Goal: Task Accomplishment & Management: Manage account settings

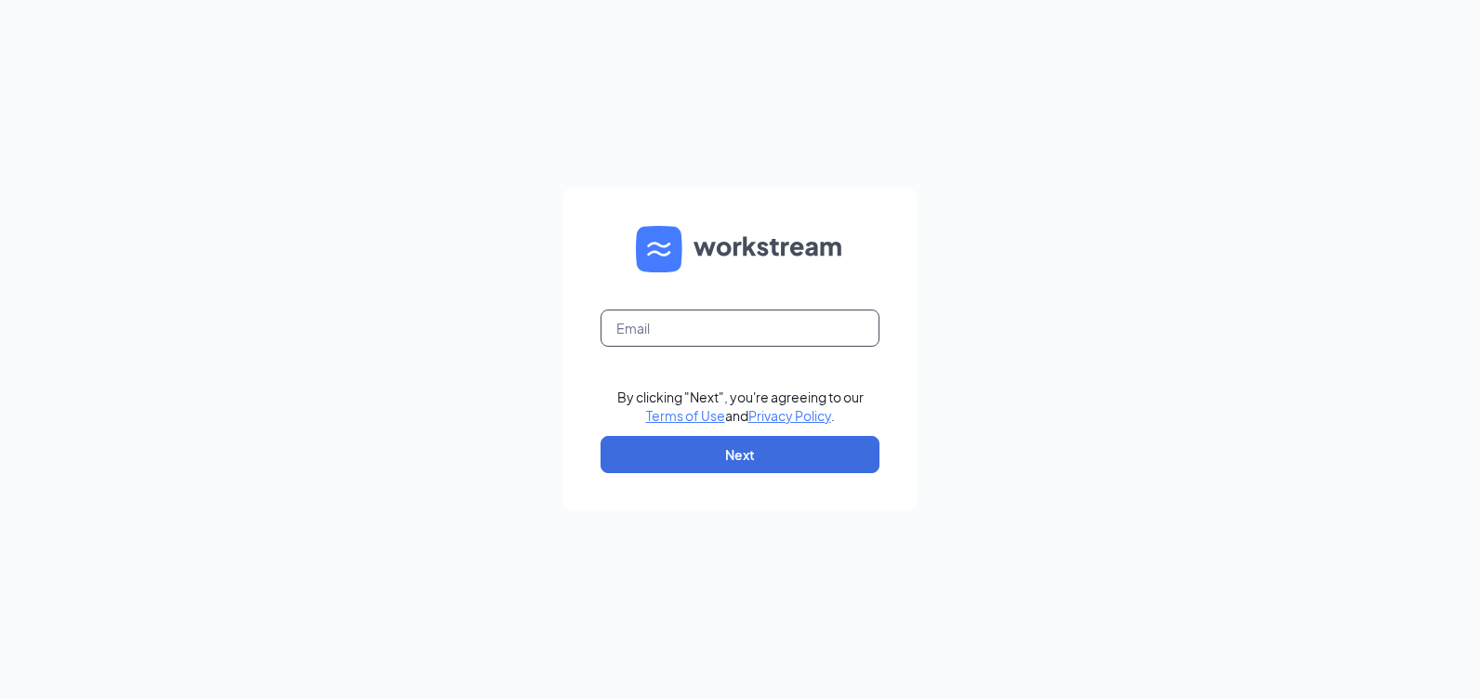
click at [707, 332] on input "text" at bounding box center [740, 328] width 279 height 37
type input "[EMAIL_ADDRESS][DOMAIN_NAME]"
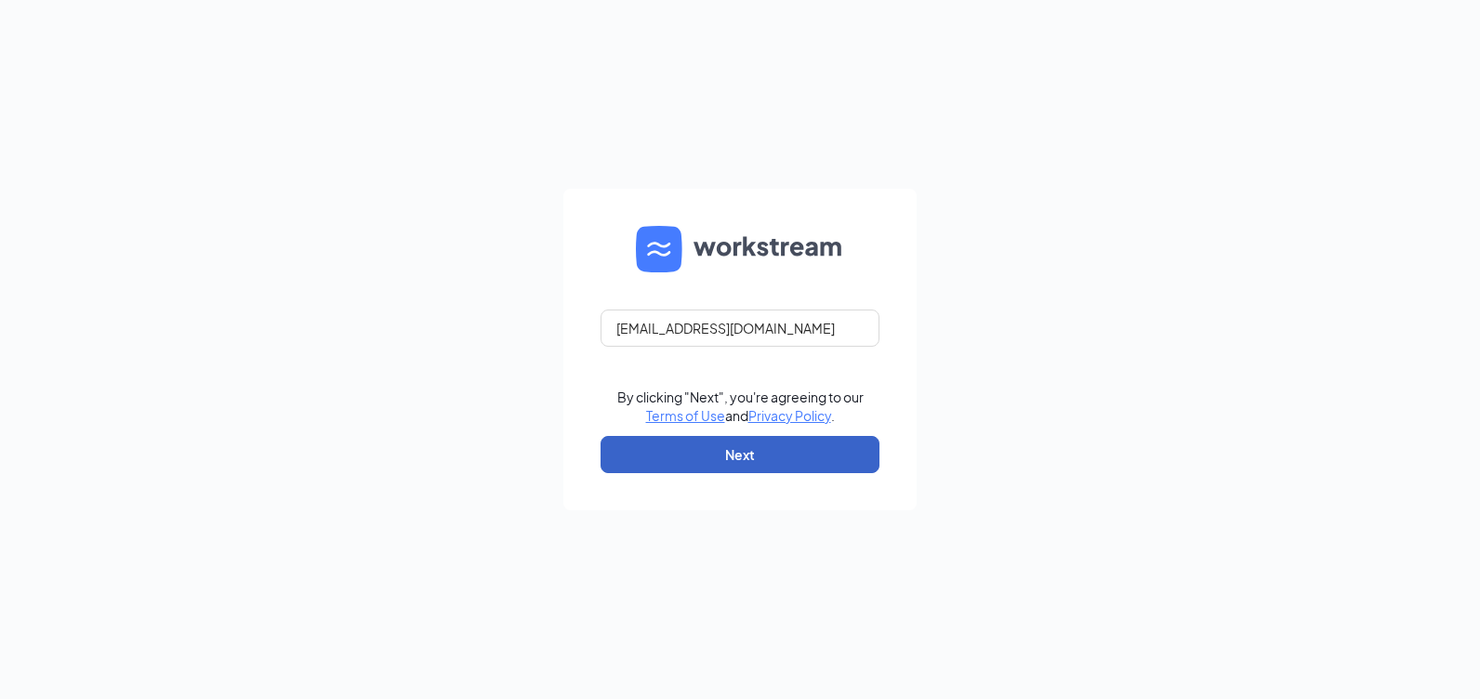
click at [715, 457] on button "Next" at bounding box center [740, 454] width 279 height 37
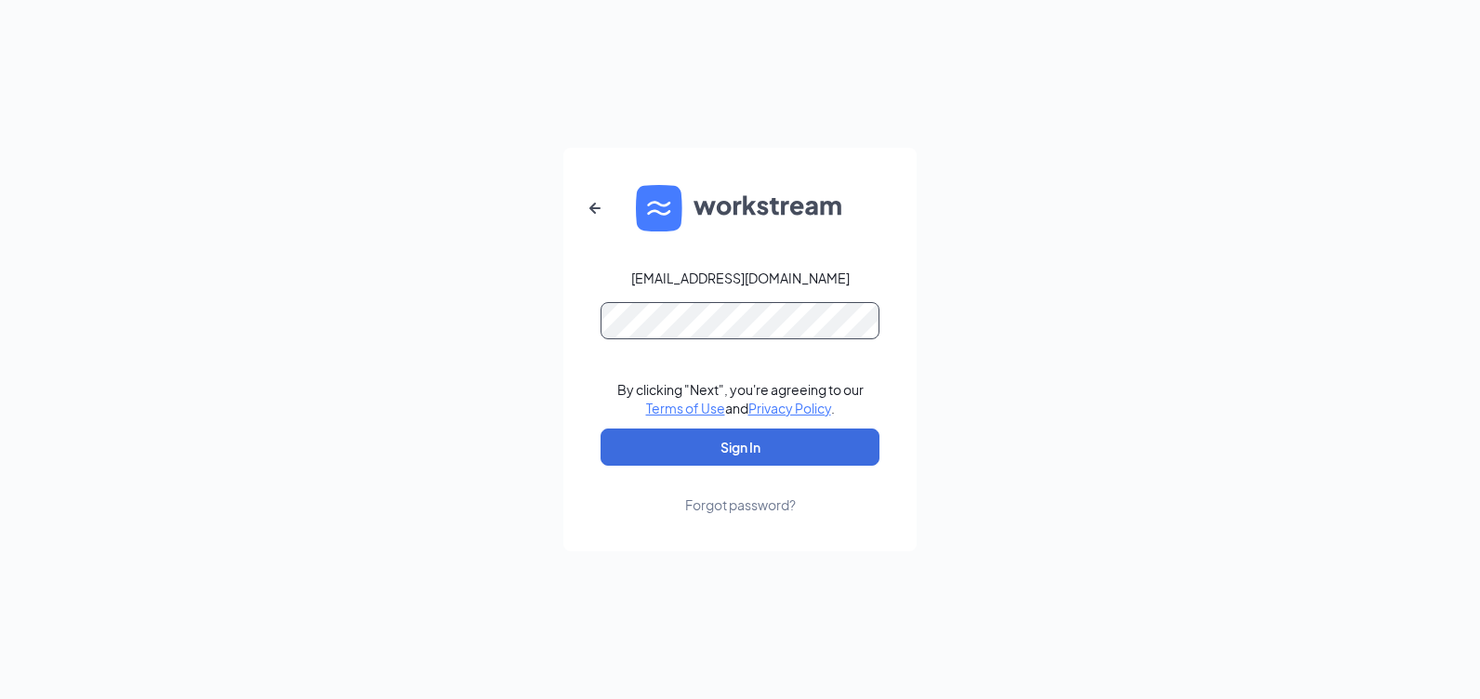
click at [601, 429] on button "Sign In" at bounding box center [740, 447] width 279 height 37
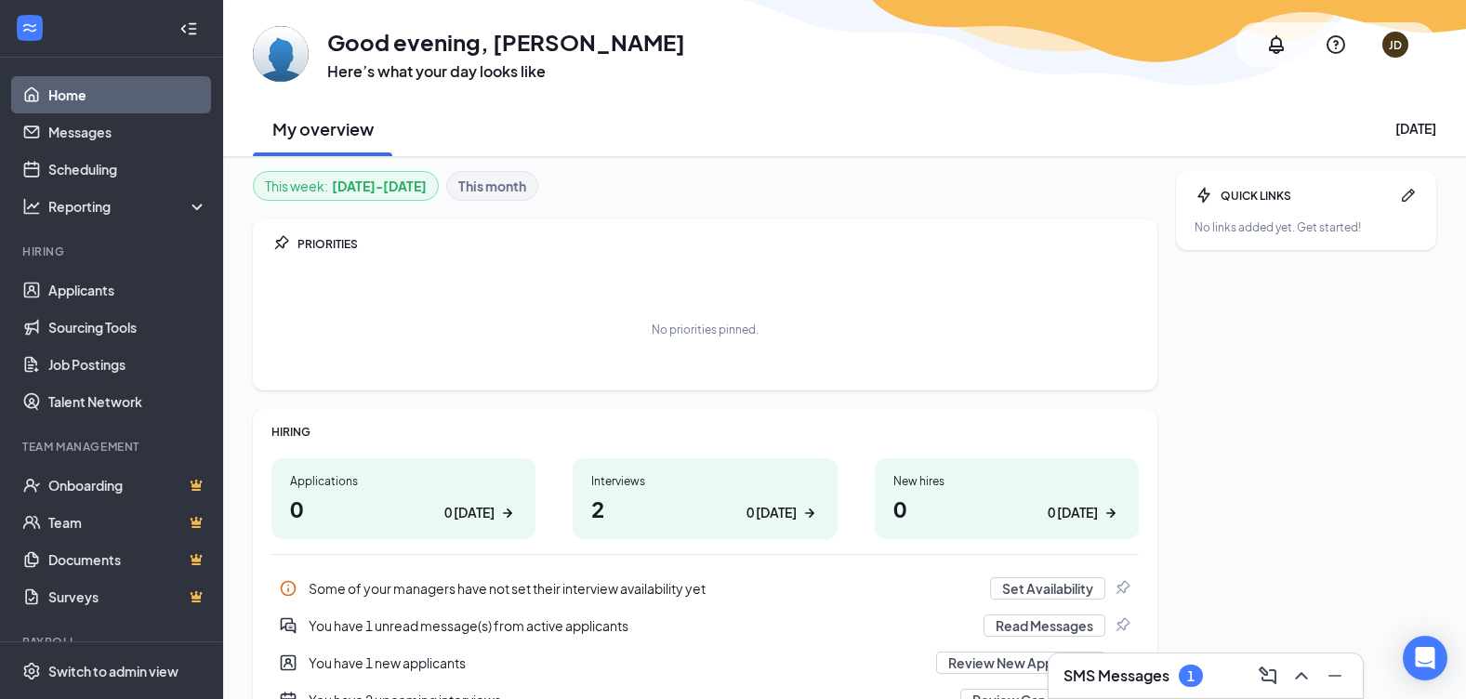
click at [1084, 685] on h3 "SMS Messages" at bounding box center [1117, 676] width 106 height 20
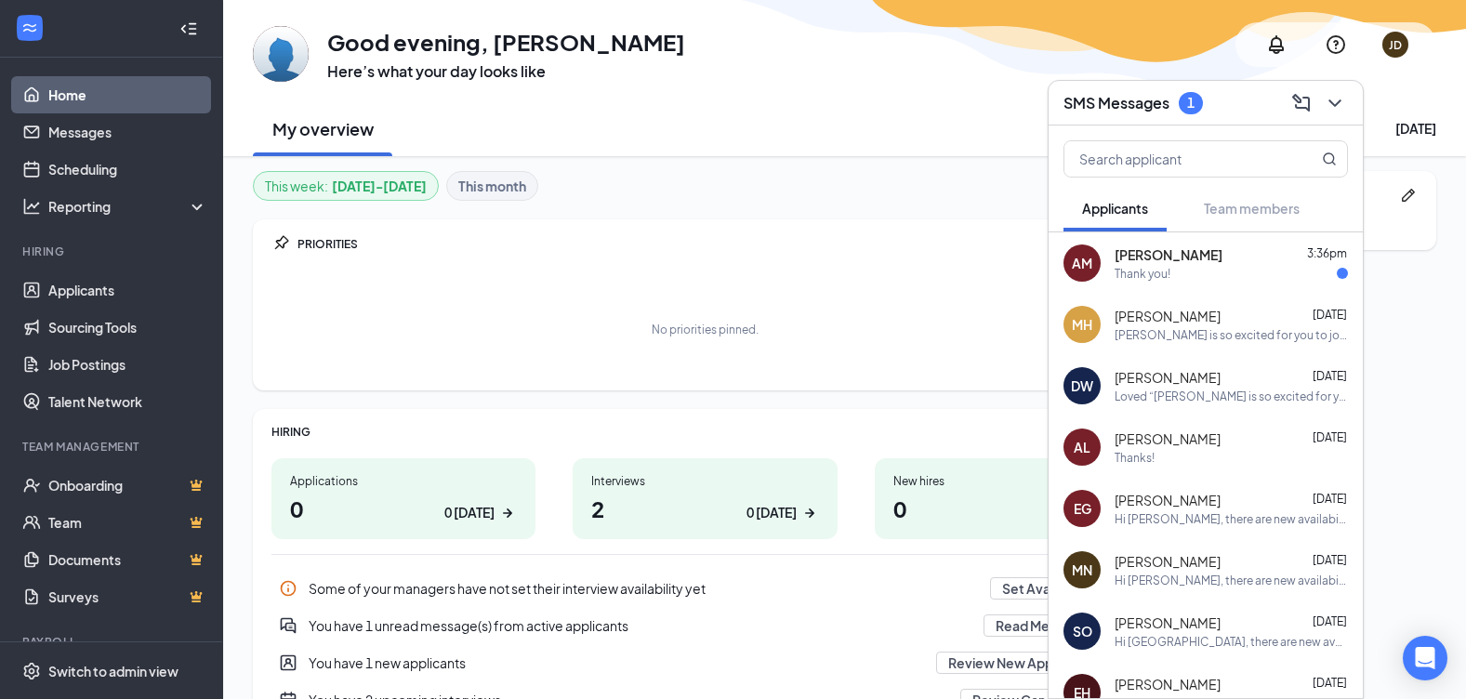
click at [715, 256] on div "PRIORITIES No priorities pinned." at bounding box center [705, 304] width 905 height 171
click at [1333, 104] on icon "ChevronDown" at bounding box center [1335, 102] width 12 height 7
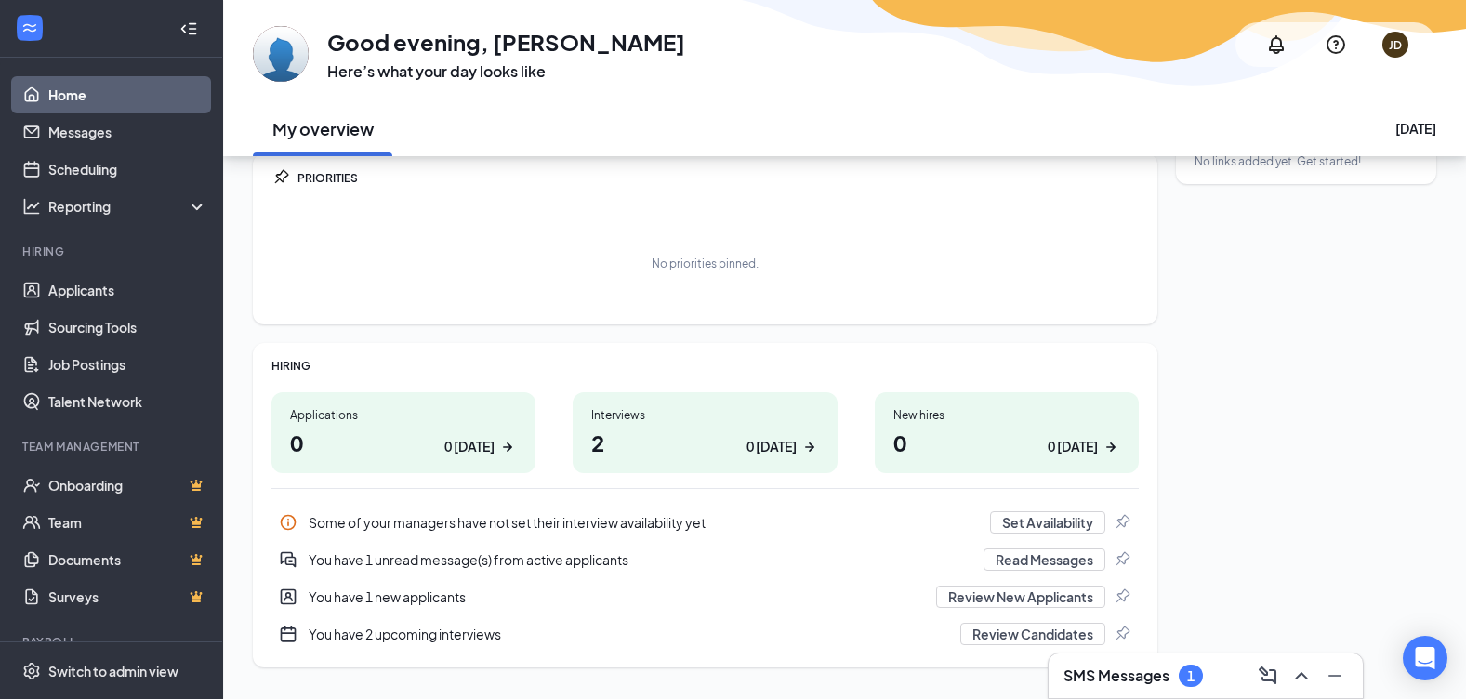
scroll to position [109, 0]
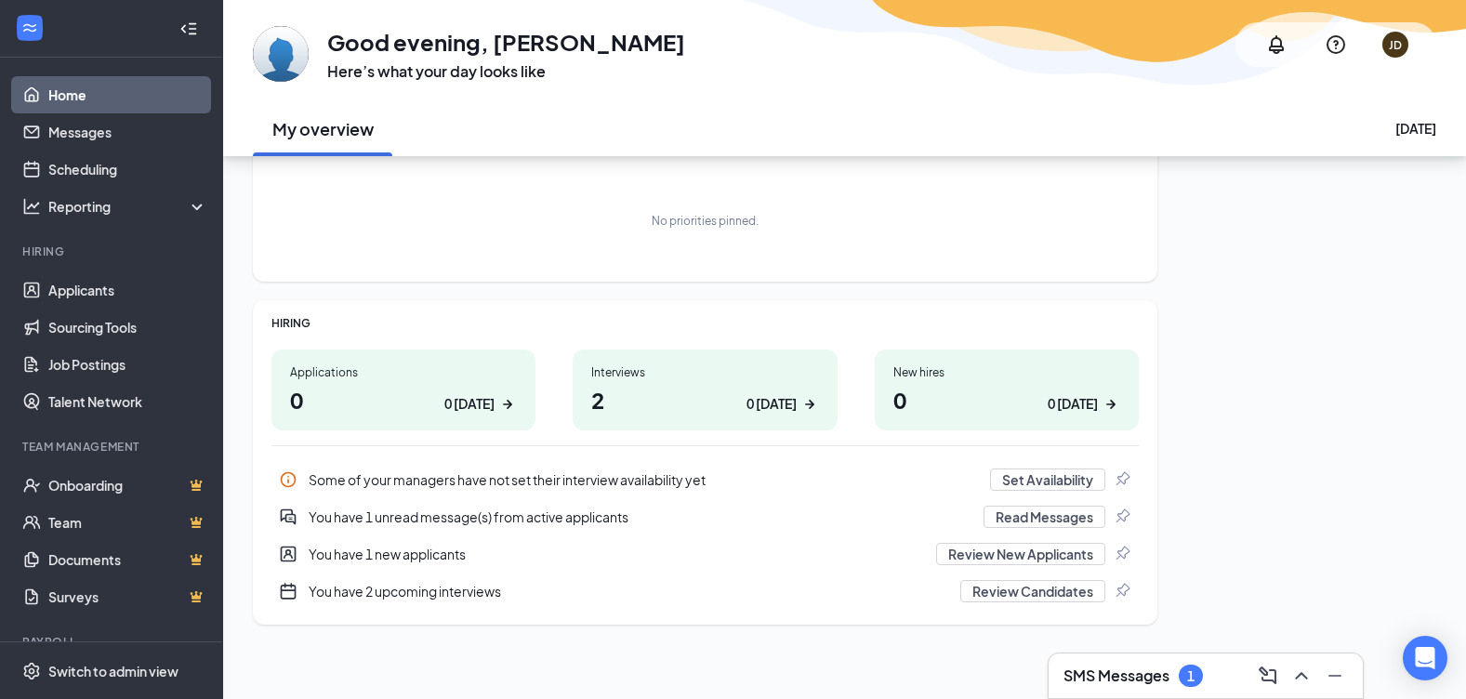
click at [1143, 679] on h3 "SMS Messages" at bounding box center [1117, 676] width 106 height 20
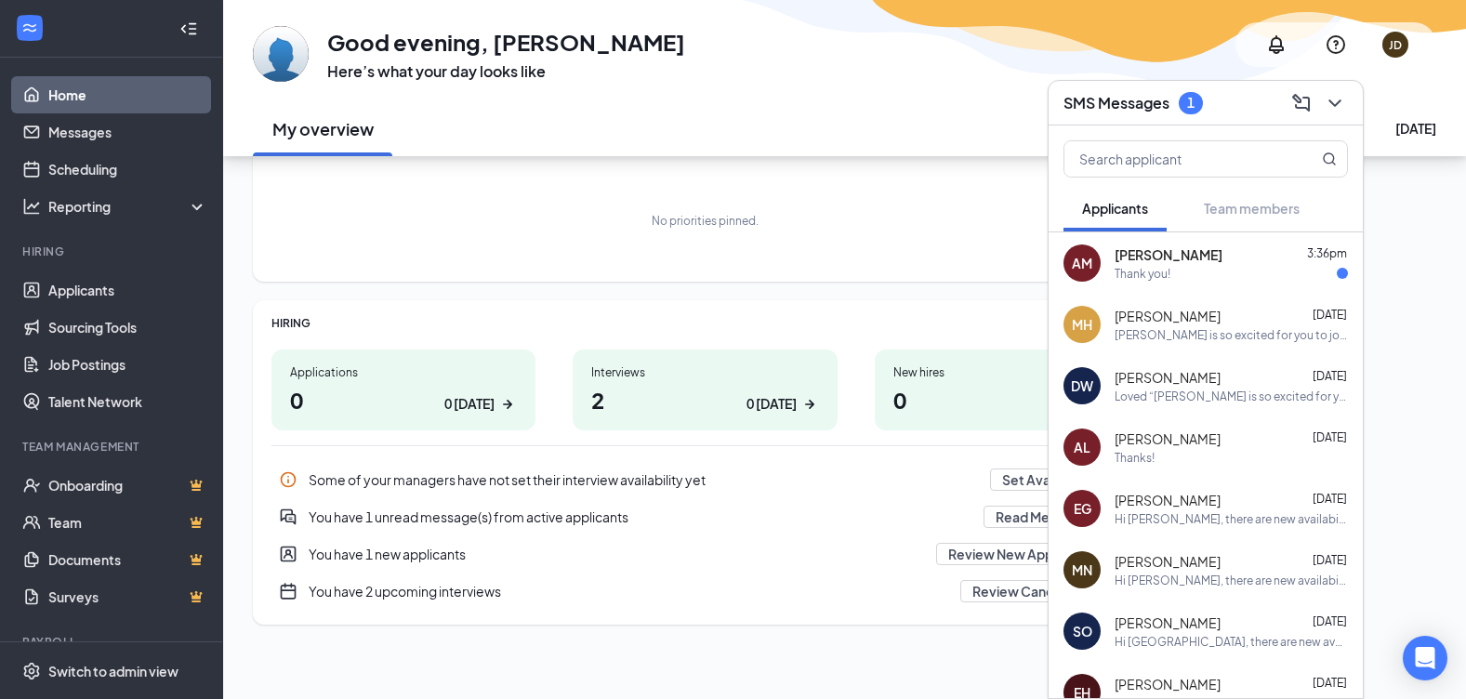
click at [1167, 266] on div "Thank you!" at bounding box center [1143, 274] width 56 height 16
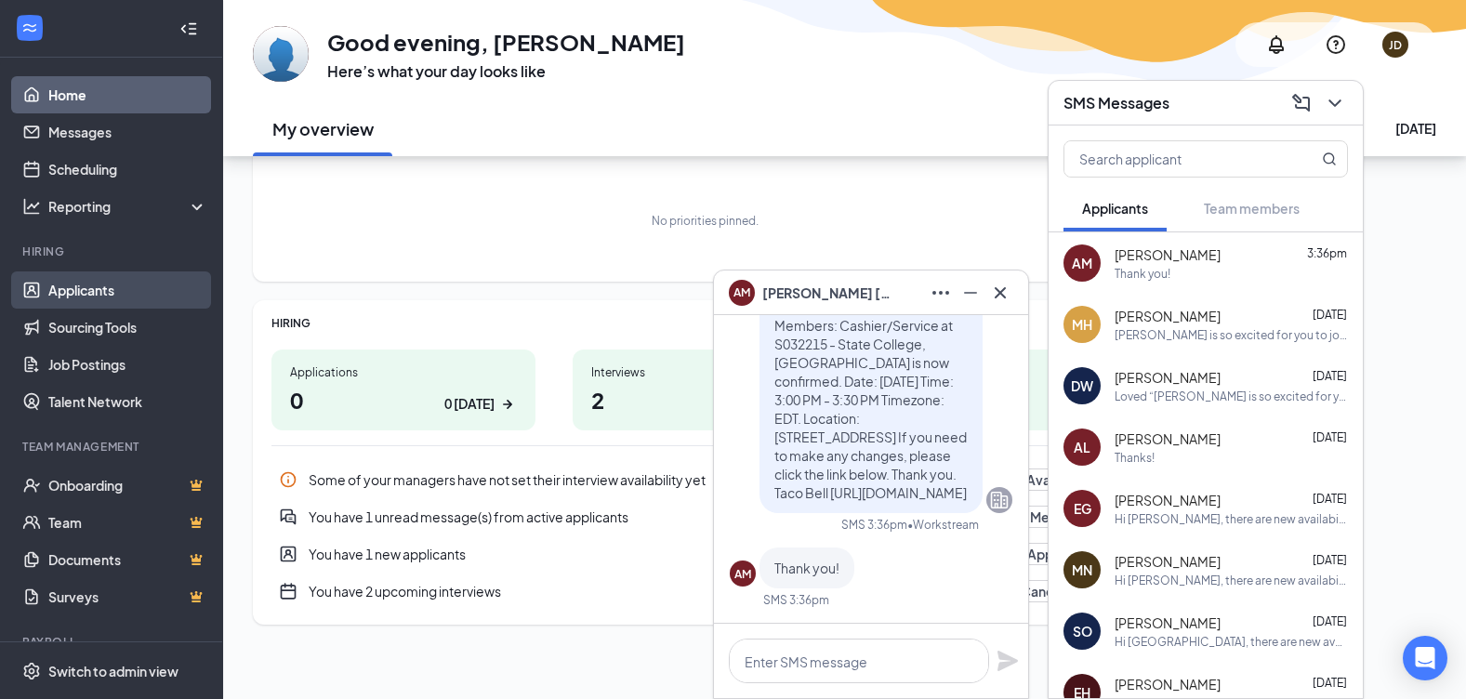
click at [66, 291] on link "Applicants" at bounding box center [127, 289] width 159 height 37
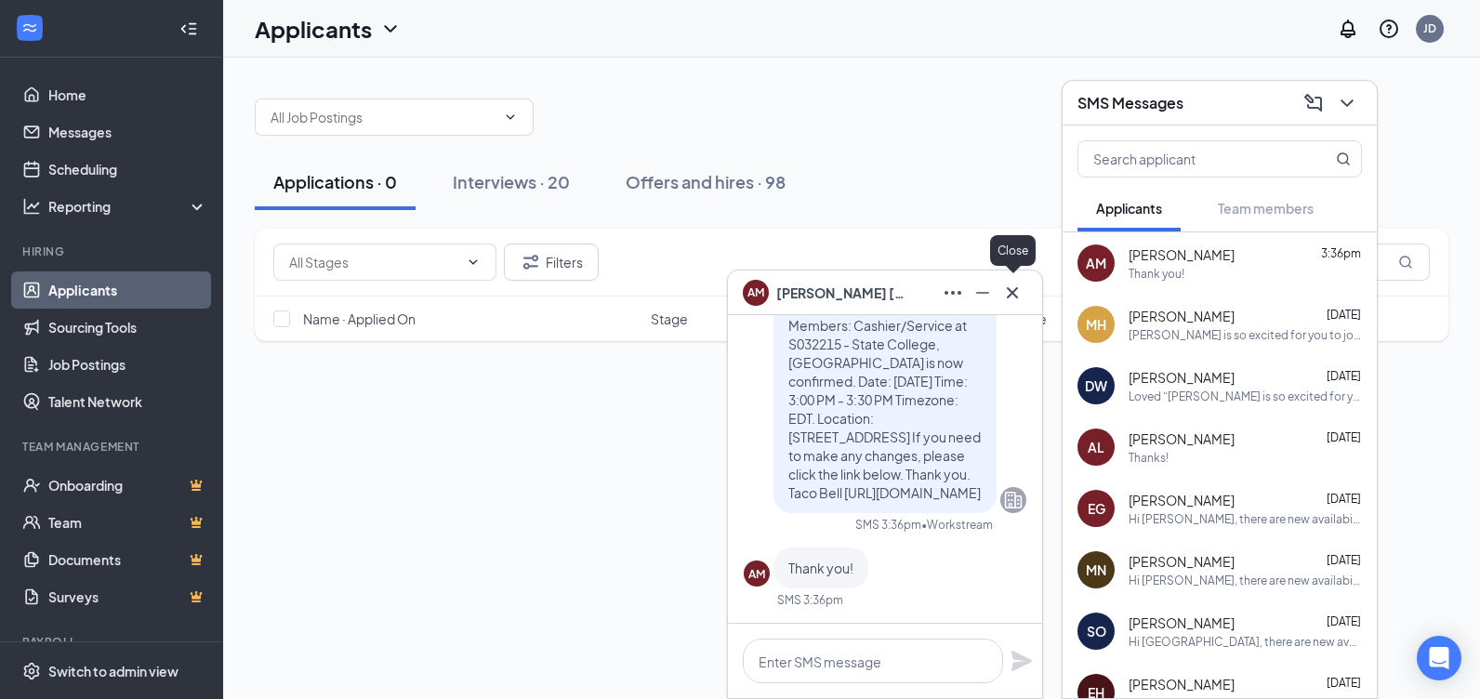
click at [1014, 291] on icon "Cross" at bounding box center [1012, 291] width 11 height 11
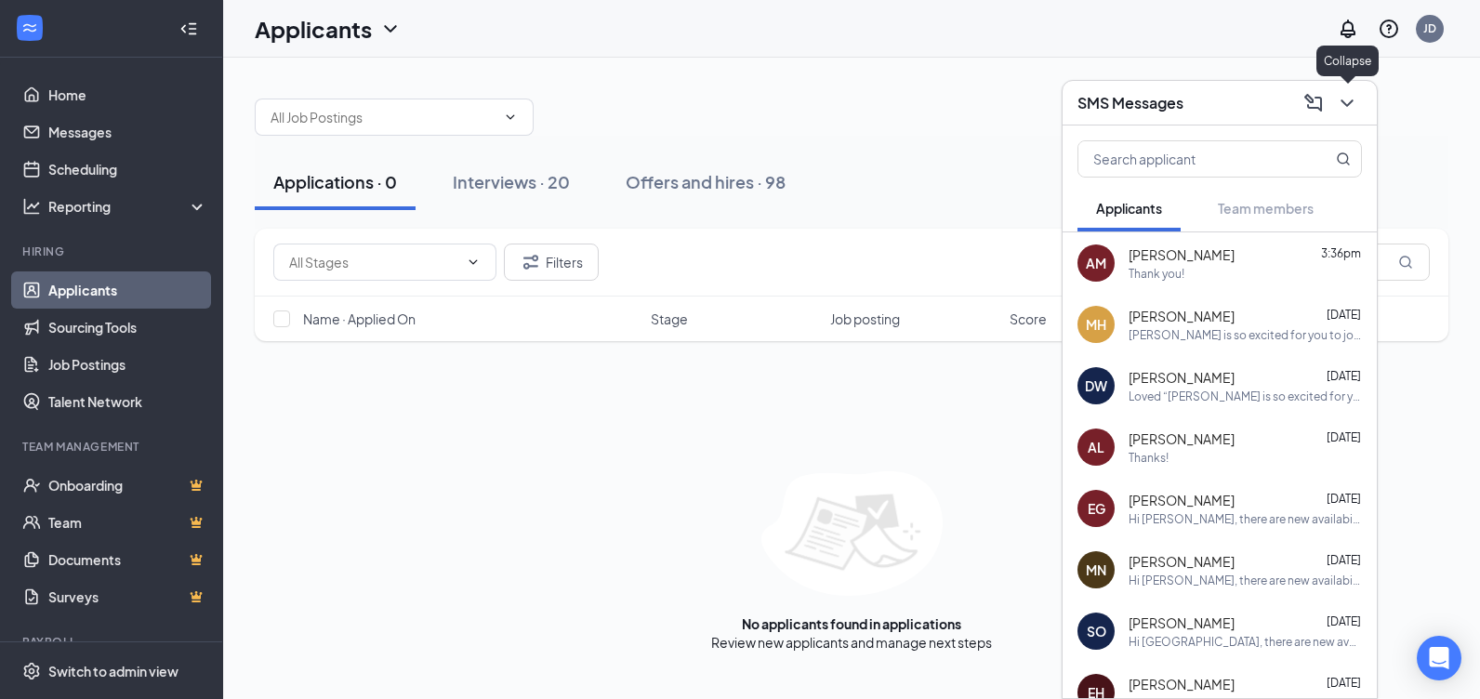
click at [1355, 110] on icon "ChevronDown" at bounding box center [1347, 103] width 22 height 22
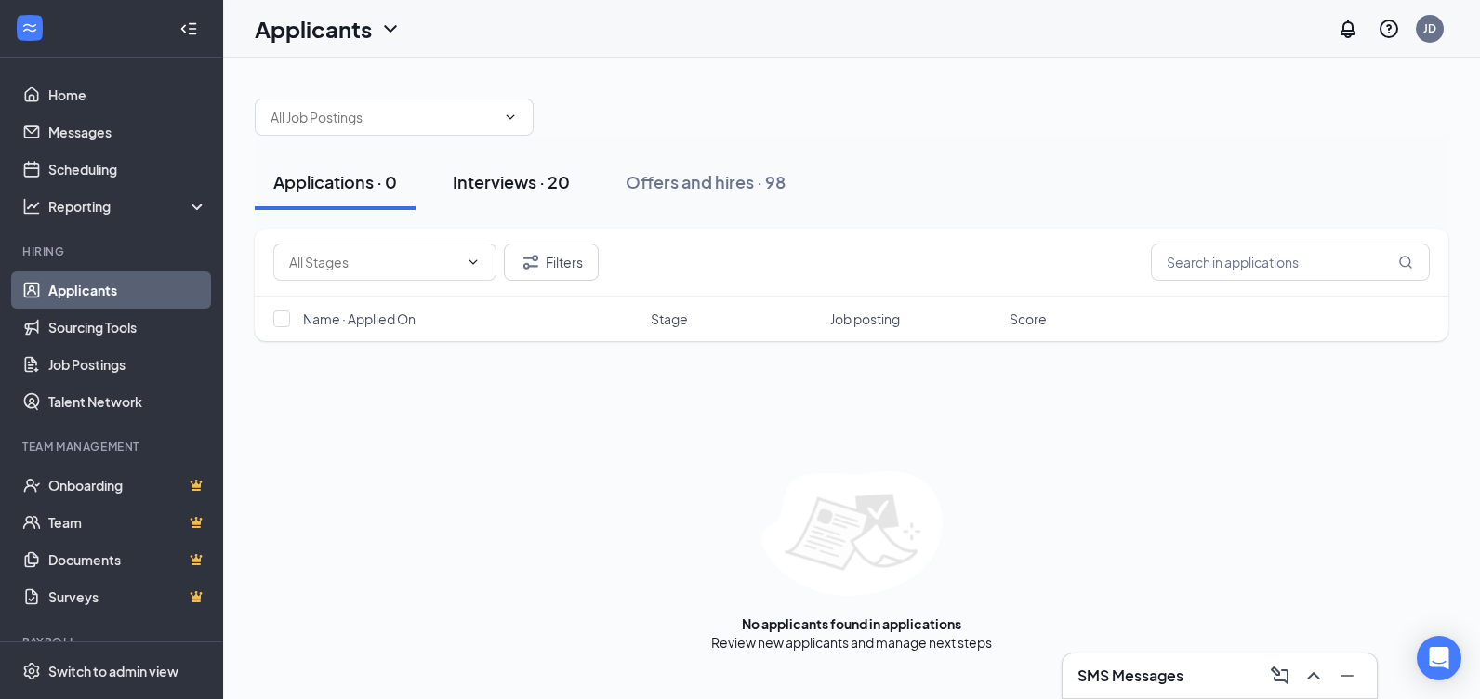
click at [526, 191] on div "Interviews · 20" at bounding box center [511, 181] width 117 height 23
